Goal: Find specific page/section: Find specific page/section

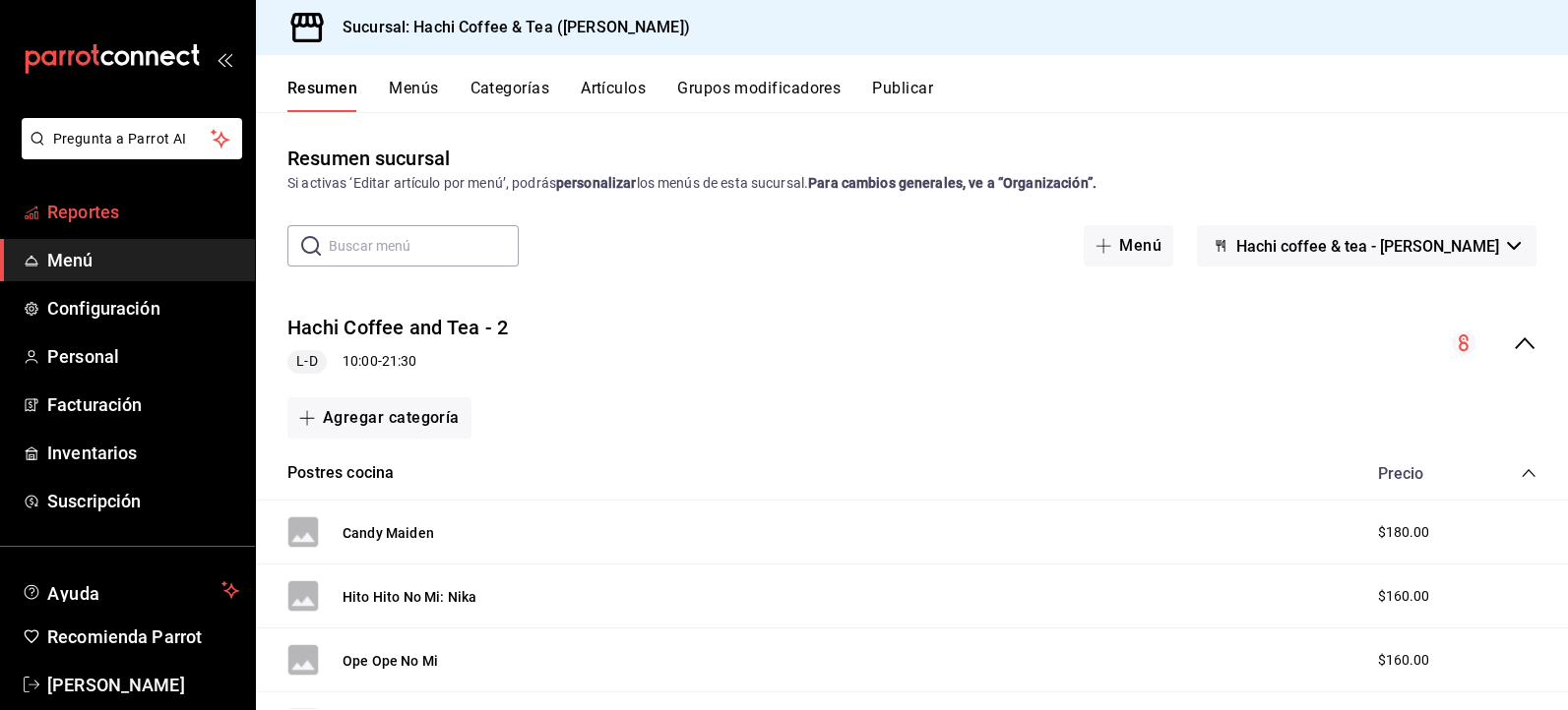
click at [100, 220] on span "Reportes" at bounding box center [143, 212] width 192 height 27
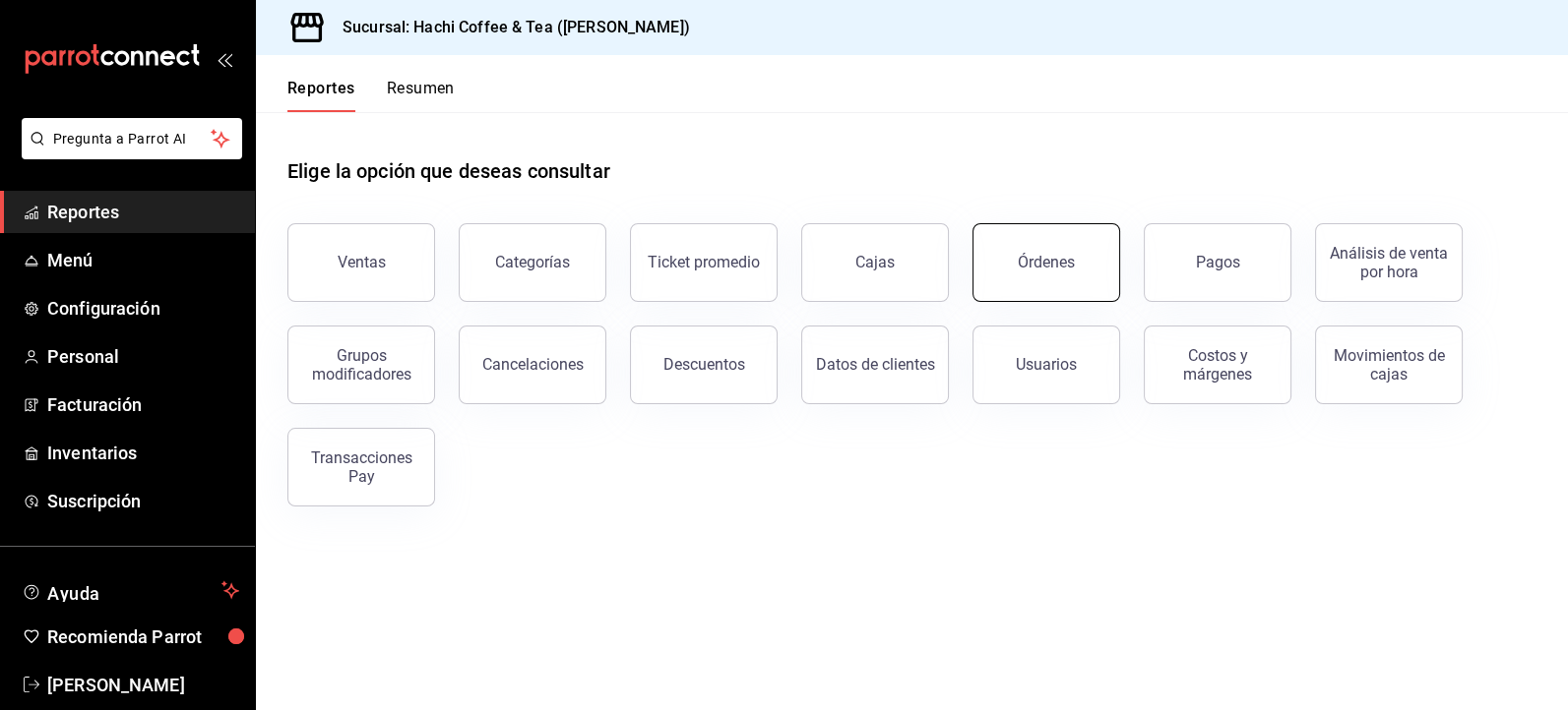
click at [1057, 271] on button "Órdenes" at bounding box center [1046, 262] width 148 height 78
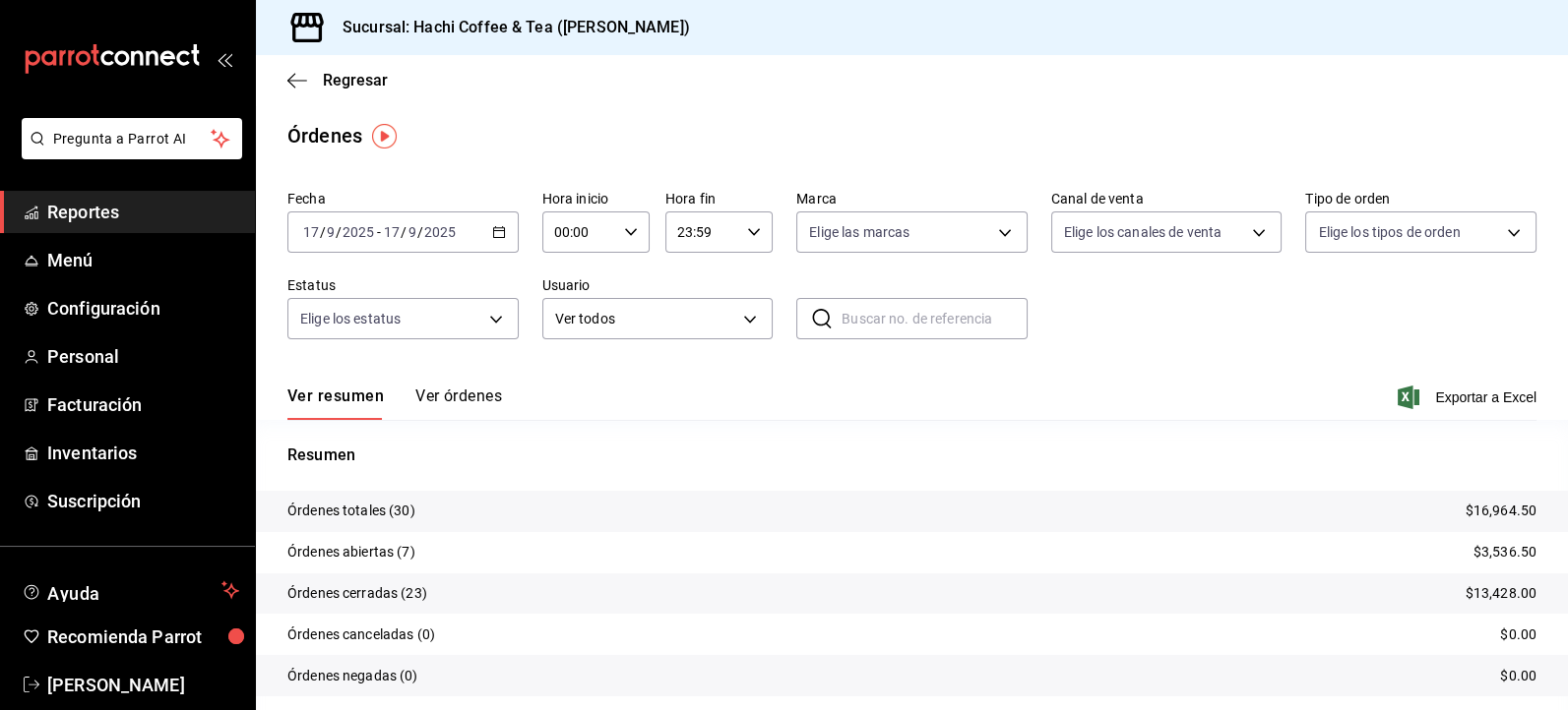
click at [80, 217] on span "Reportes" at bounding box center [143, 212] width 192 height 27
